Goal: Task Accomplishment & Management: Use online tool/utility

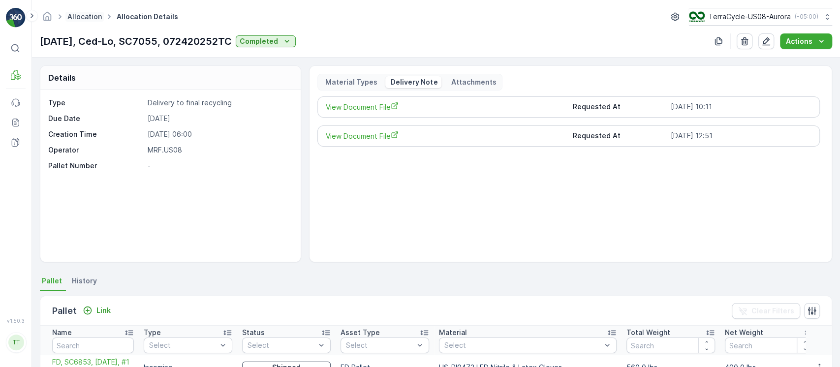
click at [76, 16] on link "Allocation" at bounding box center [84, 16] width 34 height 8
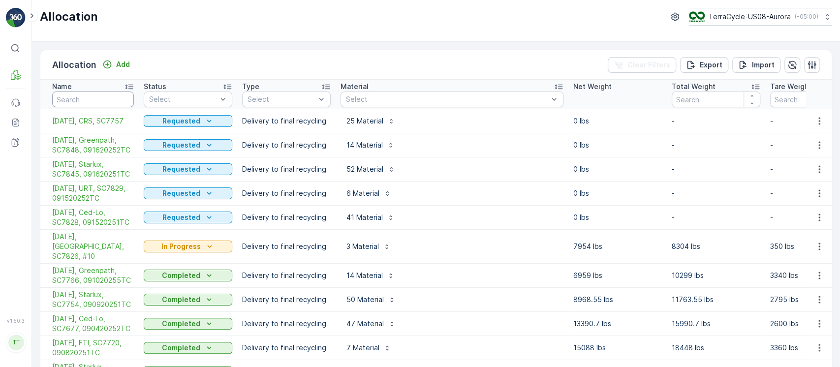
click at [106, 96] on input "text" at bounding box center [93, 100] width 82 height 16
type input "sodas"
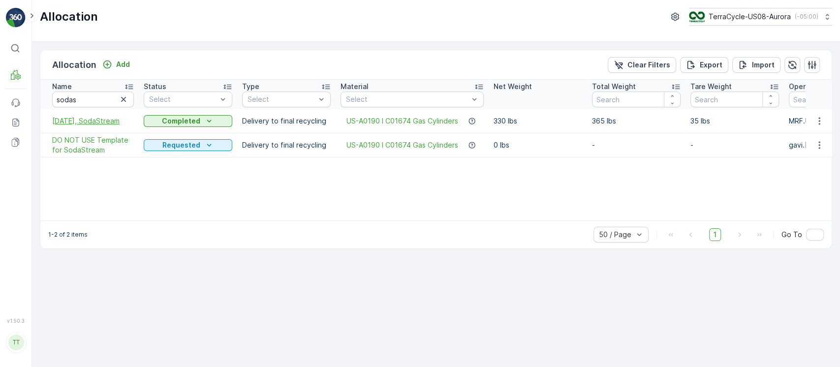
click at [102, 121] on span "[DATE], SodaStream" at bounding box center [93, 121] width 82 height 10
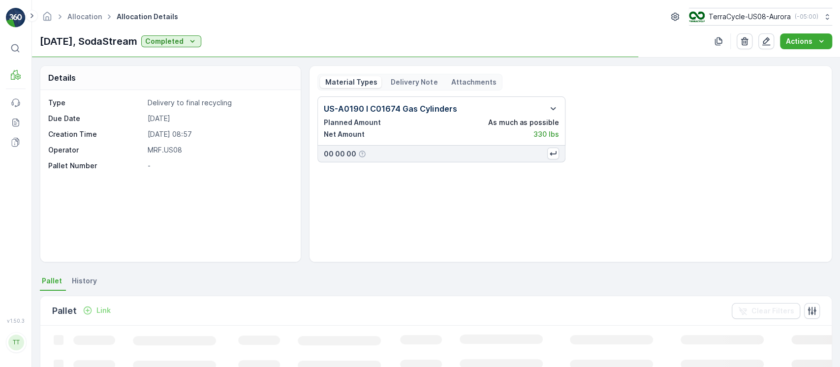
click at [410, 82] on p "Delivery Note" at bounding box center [413, 82] width 48 height 10
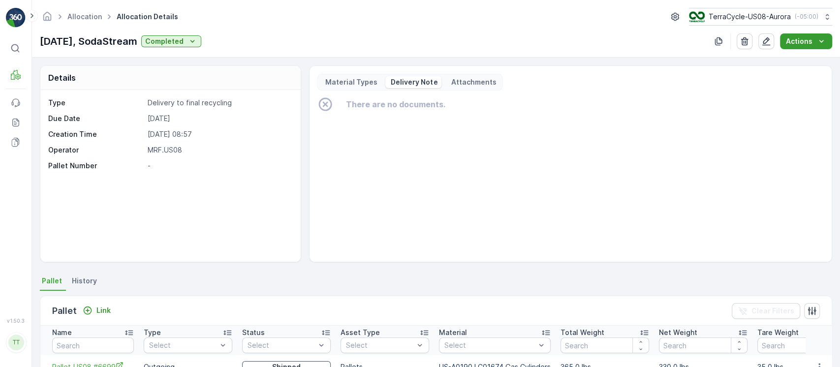
click at [804, 40] on p "Actions" at bounding box center [799, 41] width 27 height 10
click at [805, 58] on span "Create Delivery Note" at bounding box center [801, 60] width 71 height 10
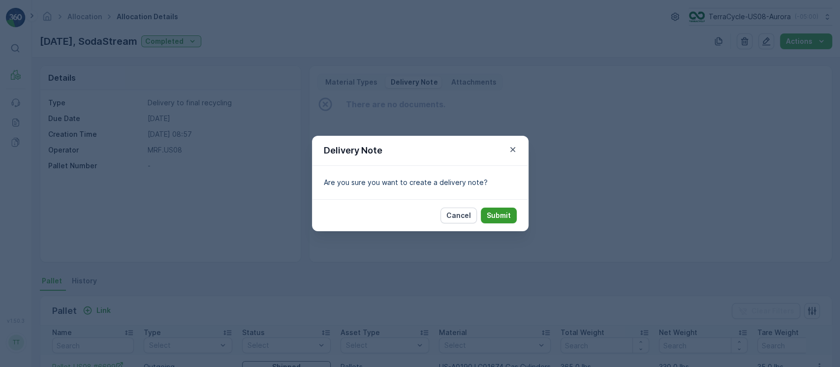
click at [504, 211] on p "Submit" at bounding box center [499, 216] width 24 height 10
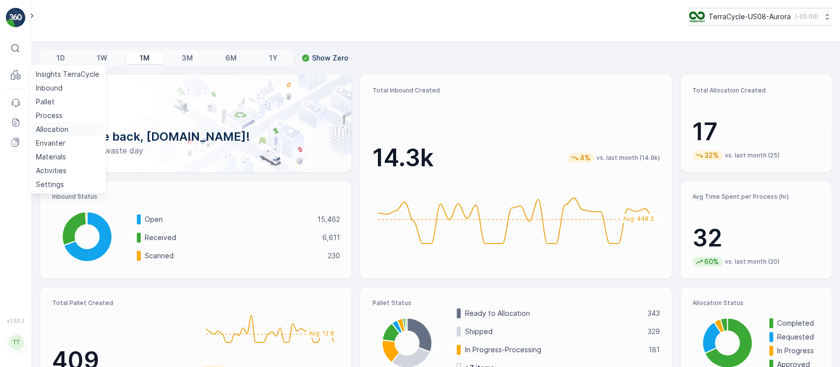
click at [46, 126] on p "Allocation" at bounding box center [52, 129] width 32 height 10
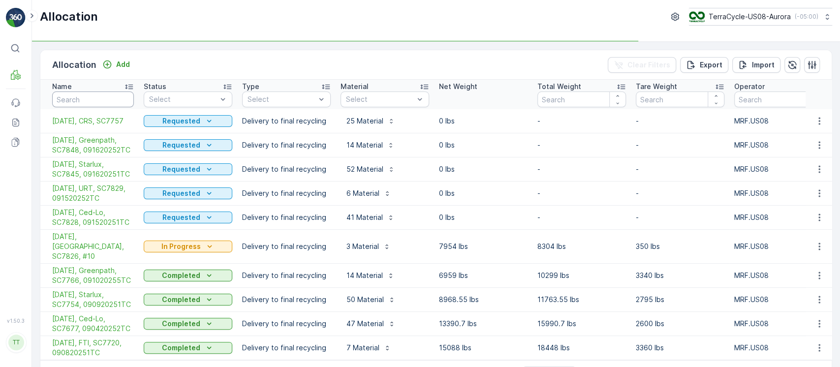
drag, startPoint x: 93, startPoint y: 98, endPoint x: 92, endPoint y: 92, distance: 6.1
click at [93, 96] on input "text" at bounding box center [93, 100] width 82 height 16
type input "sodas"
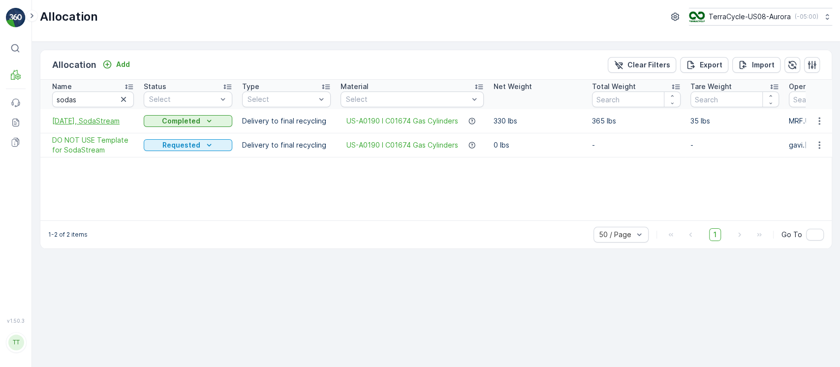
click at [81, 117] on span "[DATE], SodaStream" at bounding box center [93, 121] width 82 height 10
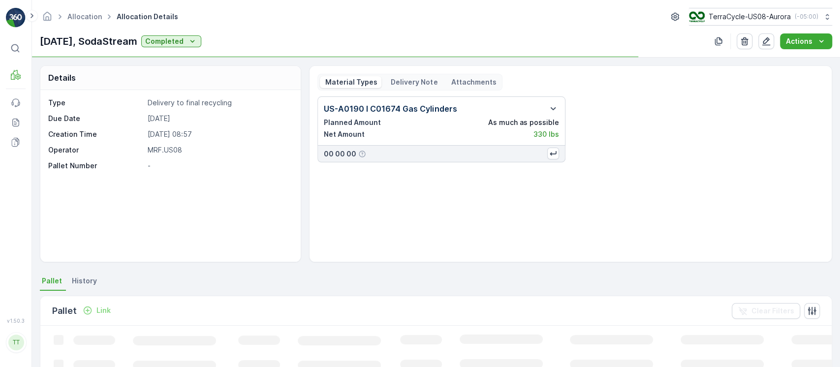
click at [418, 81] on p "Delivery Note" at bounding box center [413, 82] width 48 height 10
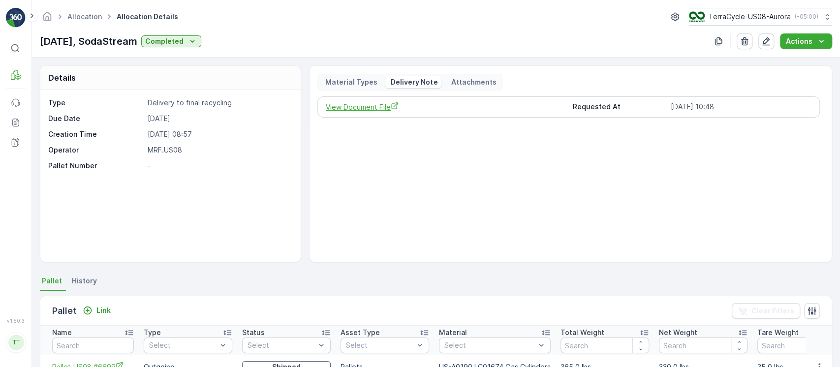
click at [369, 104] on span "View Document File" at bounding box center [445, 107] width 239 height 10
